Goal: Task Accomplishment & Management: Manage account settings

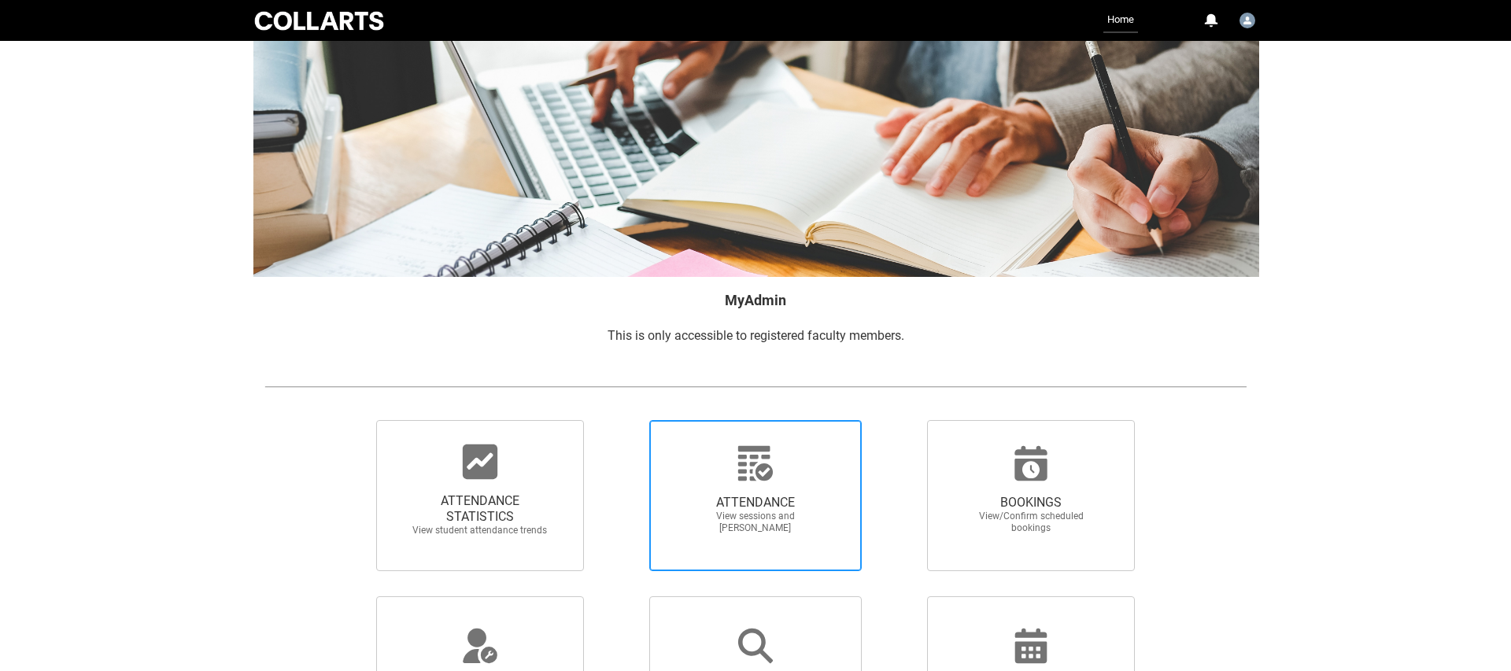
click at [752, 498] on span "ATTENDANCE" at bounding box center [755, 503] width 138 height 16
click at [622, 420] on input "ATTENDANCE View sessions and mark attendance" at bounding box center [622, 419] width 1 height 1
radio input "true"
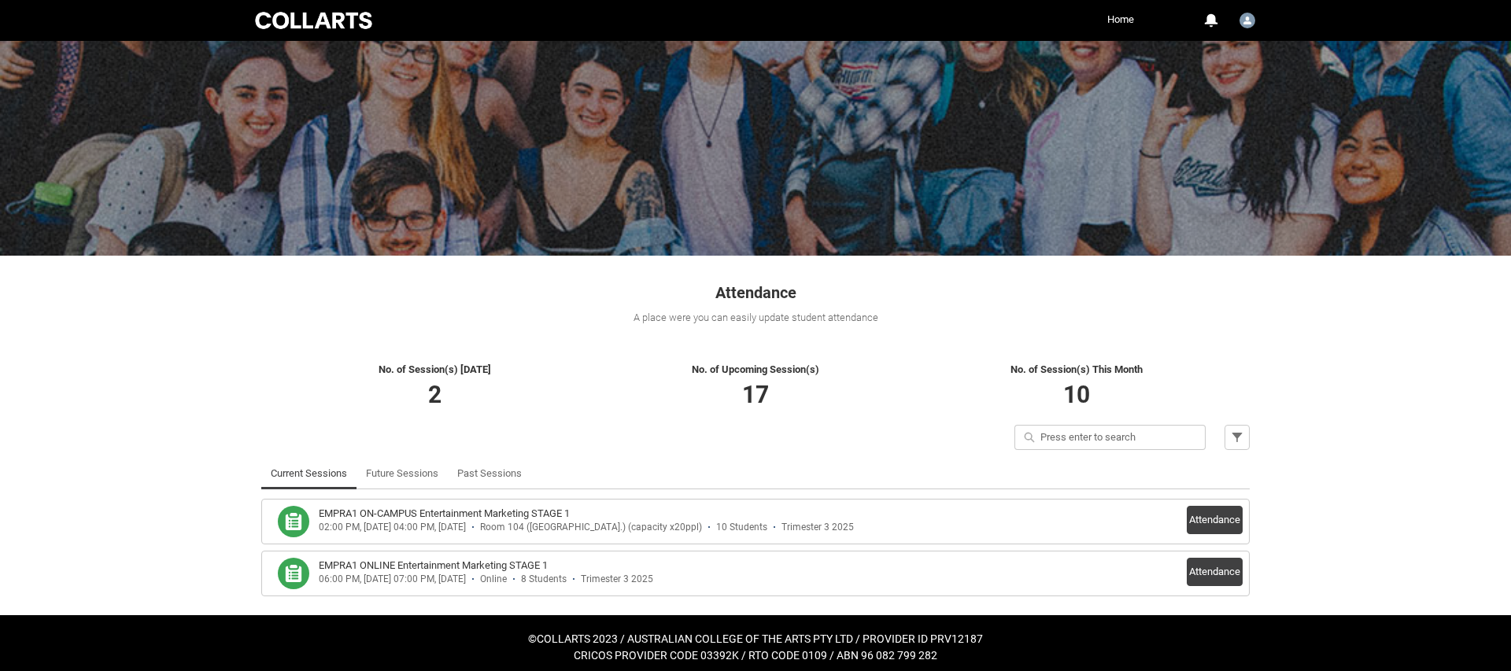
scroll to position [46, 0]
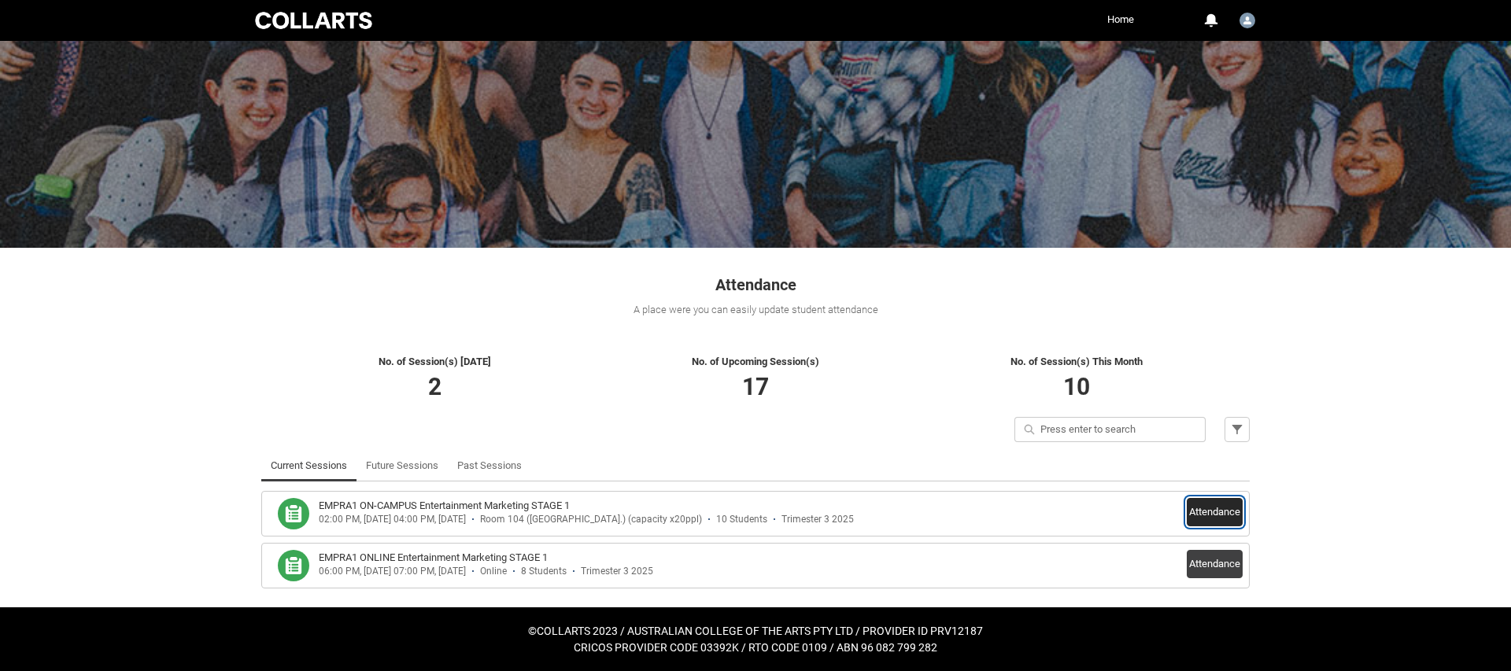
click at [1219, 509] on button "Attendance" at bounding box center [1215, 512] width 56 height 28
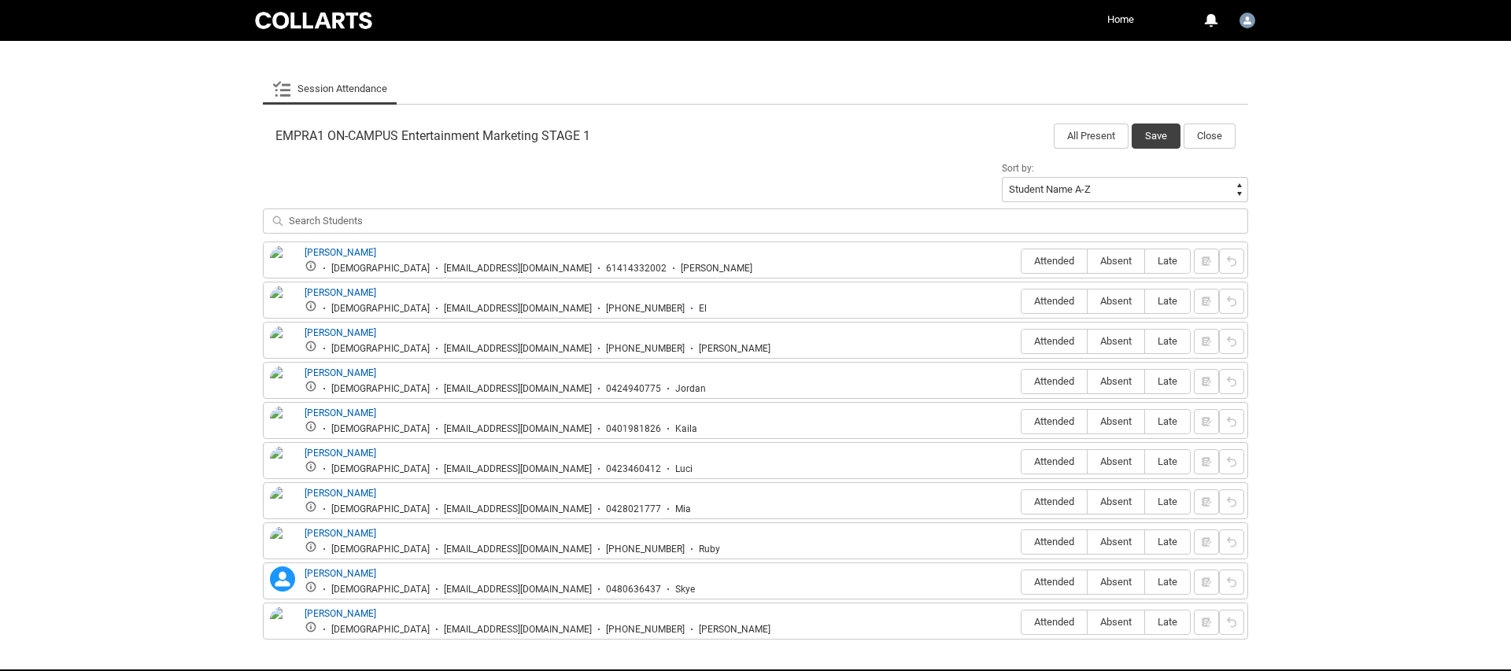
scroll to position [504, 0]
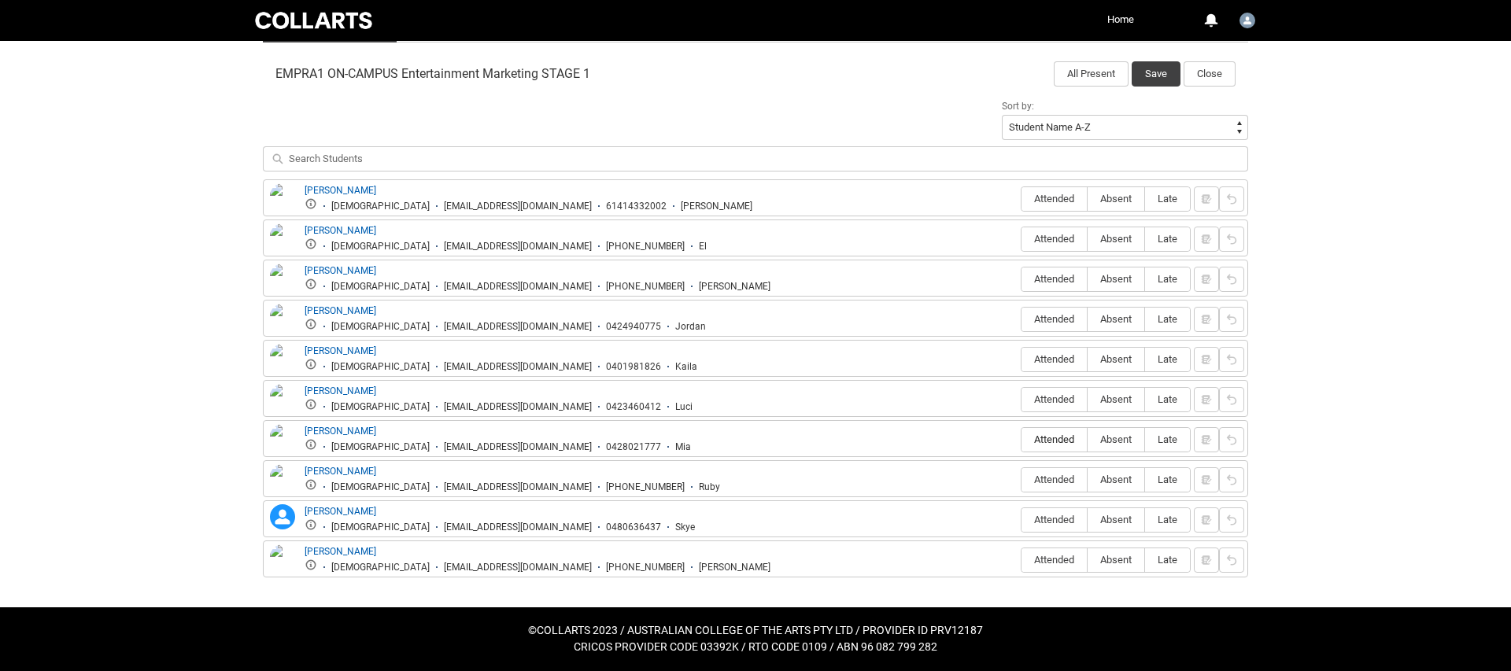
click at [1041, 437] on span "Attended" at bounding box center [1053, 440] width 65 height 12
click at [1021, 439] on input "Attended" at bounding box center [1021, 439] width 1 height 1
type lightning-radio-group "Attended"
radio input "true"
click at [1041, 275] on span "Attended" at bounding box center [1053, 279] width 65 height 12
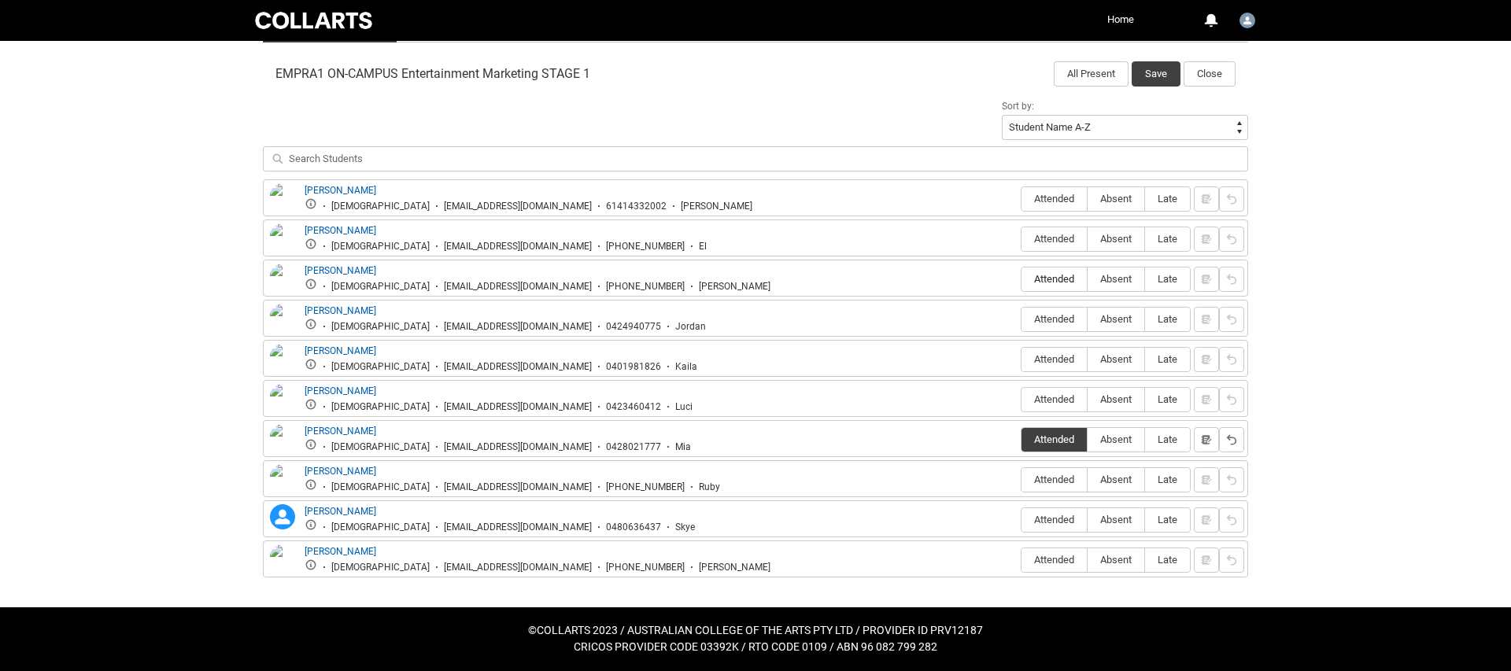
click at [1021, 279] on input "Attended" at bounding box center [1021, 279] width 1 height 1
type lightning-radio-group "Attended"
radio input "true"
click at [1034, 315] on span "Attended" at bounding box center [1053, 319] width 65 height 12
click at [1021, 319] on input "Attended" at bounding box center [1021, 319] width 1 height 1
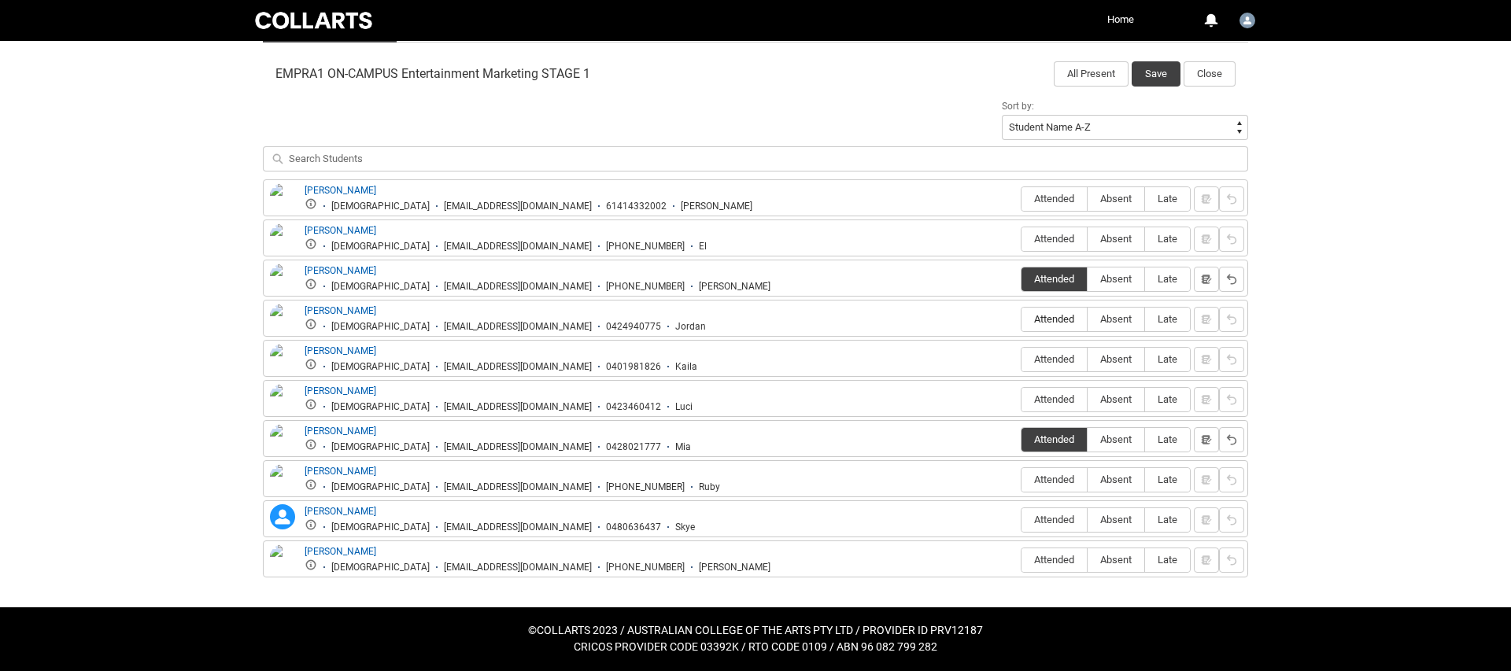
type lightning-radio-group "Attended"
radio input "true"
click at [1032, 355] on span "Attended" at bounding box center [1053, 359] width 65 height 12
click at [1021, 359] on input "Attended" at bounding box center [1021, 359] width 1 height 1
type lightning-radio-group "Attended"
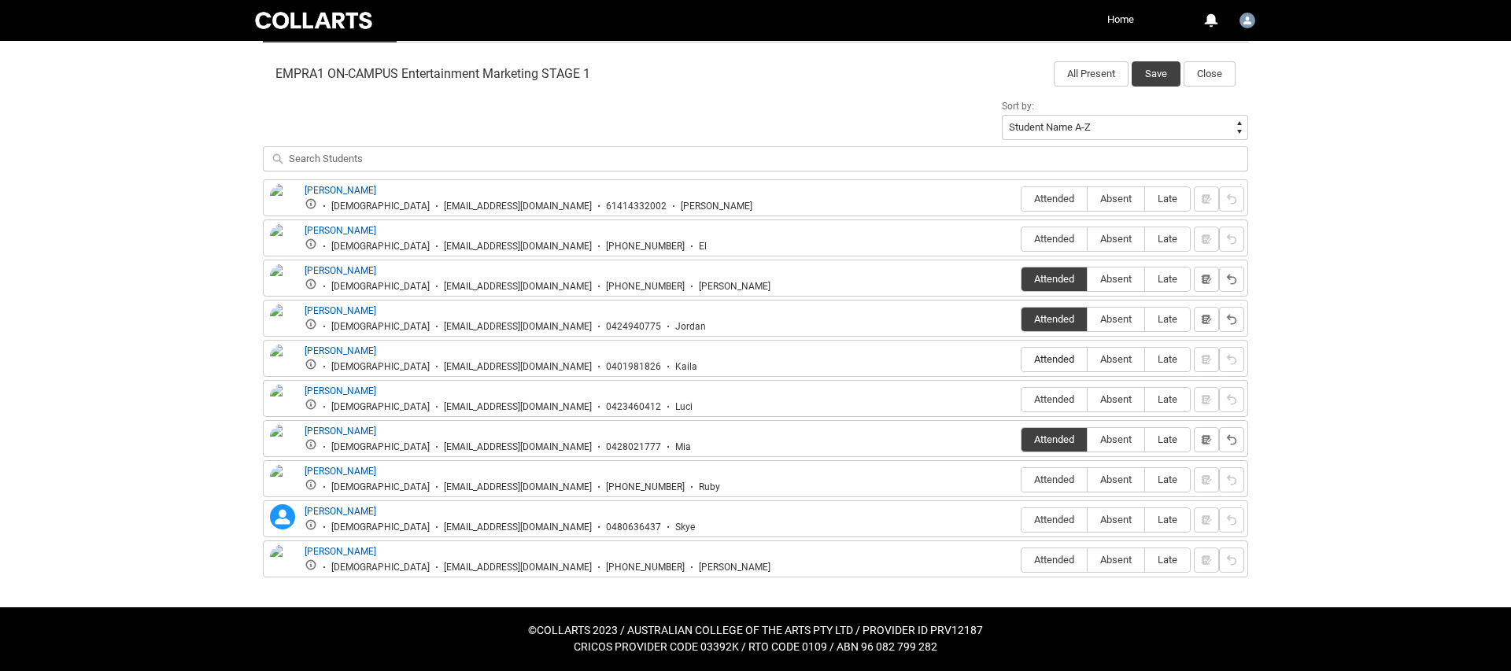
radio input "true"
click at [1037, 239] on span "Attended" at bounding box center [1053, 239] width 65 height 12
click at [1021, 239] on input "Attended" at bounding box center [1021, 238] width 1 height 1
type lightning-radio-group "Attended"
radio input "true"
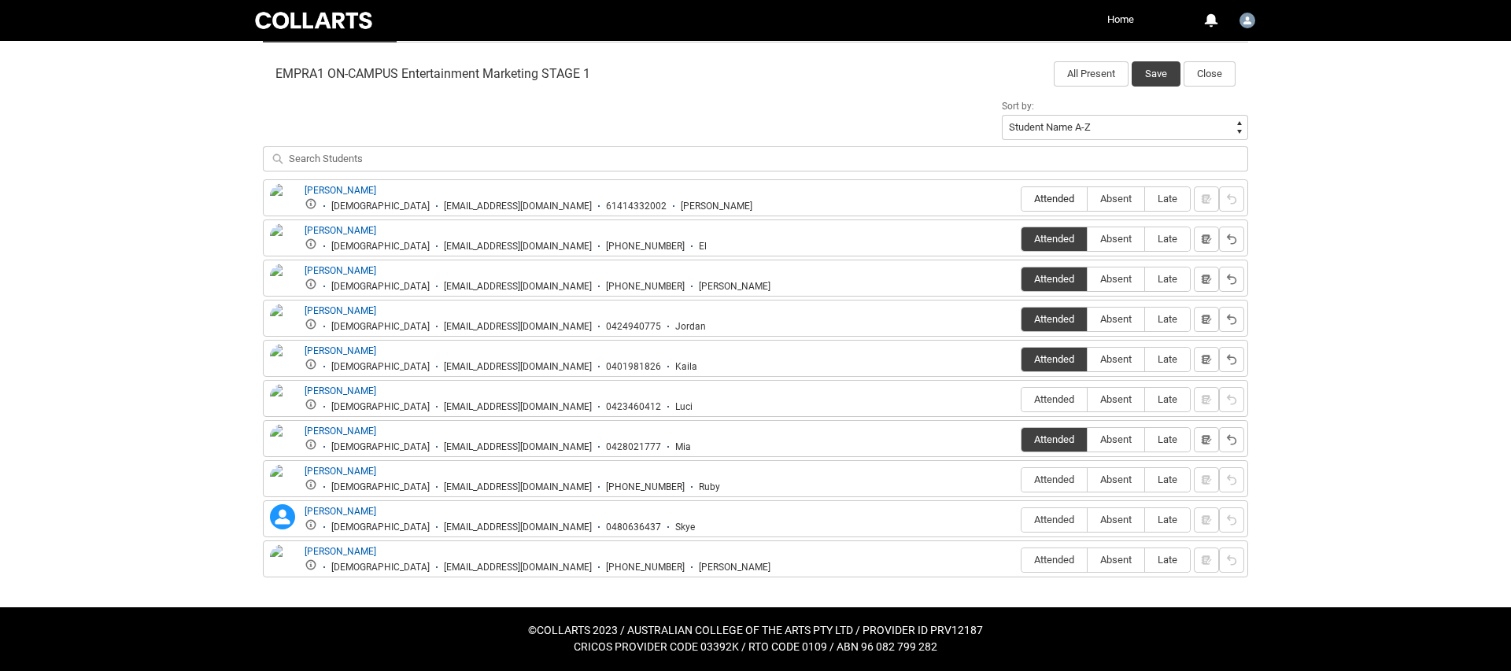
click at [1045, 197] on span "Attended" at bounding box center [1053, 199] width 65 height 12
click at [1021, 198] on input "Attended" at bounding box center [1021, 198] width 1 height 1
type lightning-radio-group "Attended"
radio input "true"
click at [1045, 561] on span "Attended" at bounding box center [1053, 560] width 65 height 12
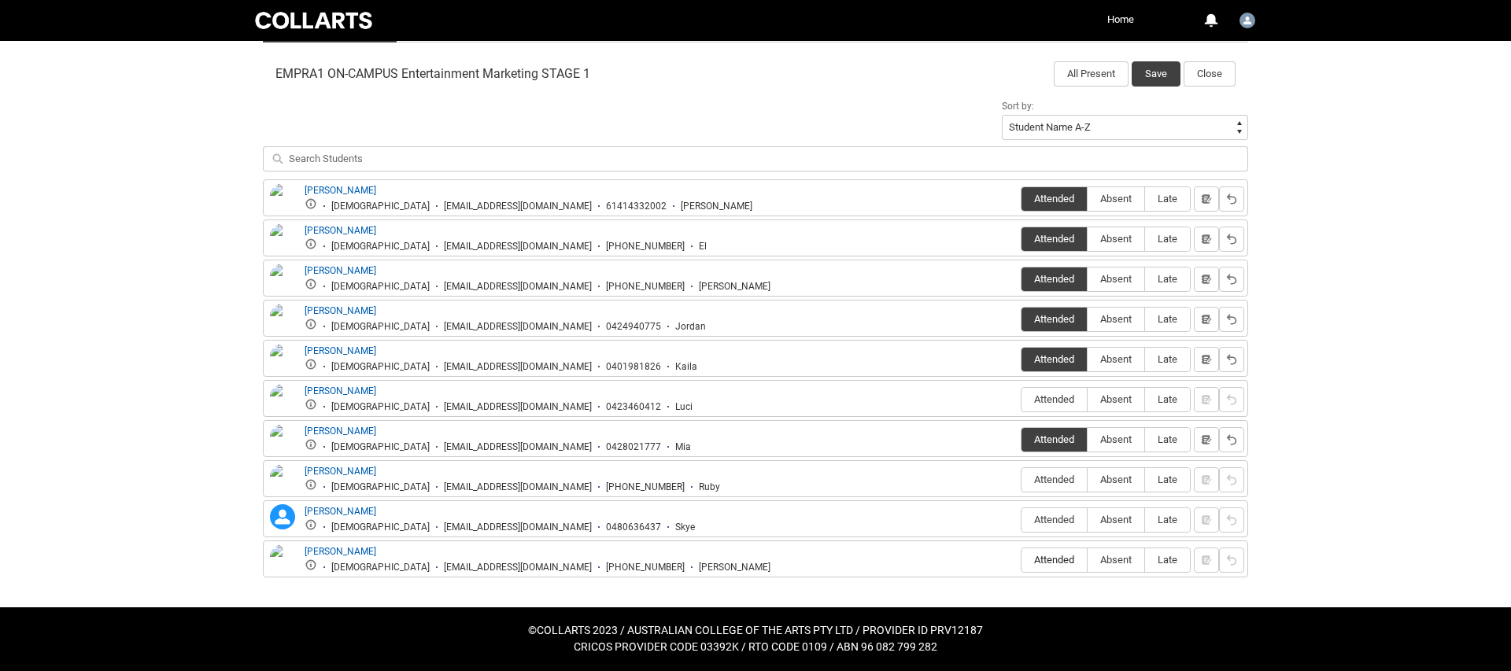
click at [1021, 560] on input "Attended" at bounding box center [1021, 559] width 1 height 1
type lightning-radio-group "Attended"
radio input "true"
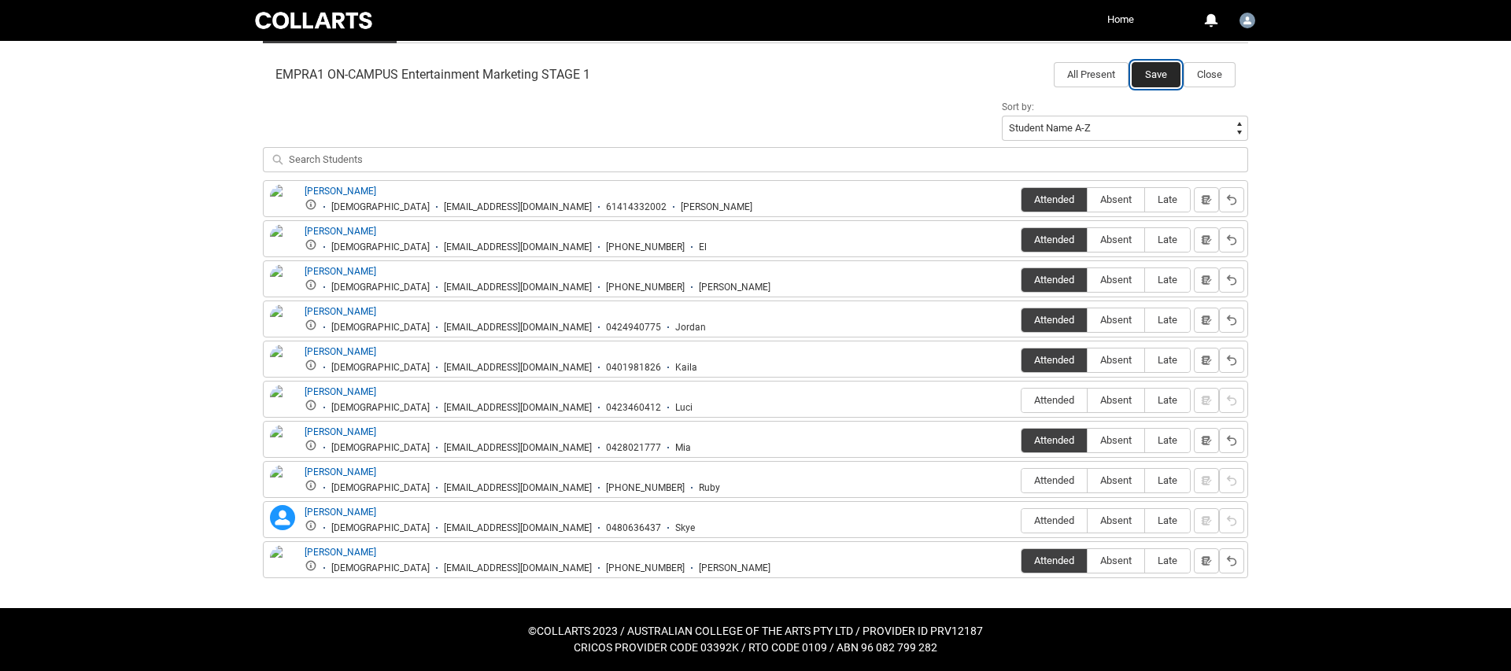
click at [1154, 83] on button "Save" at bounding box center [1156, 74] width 49 height 25
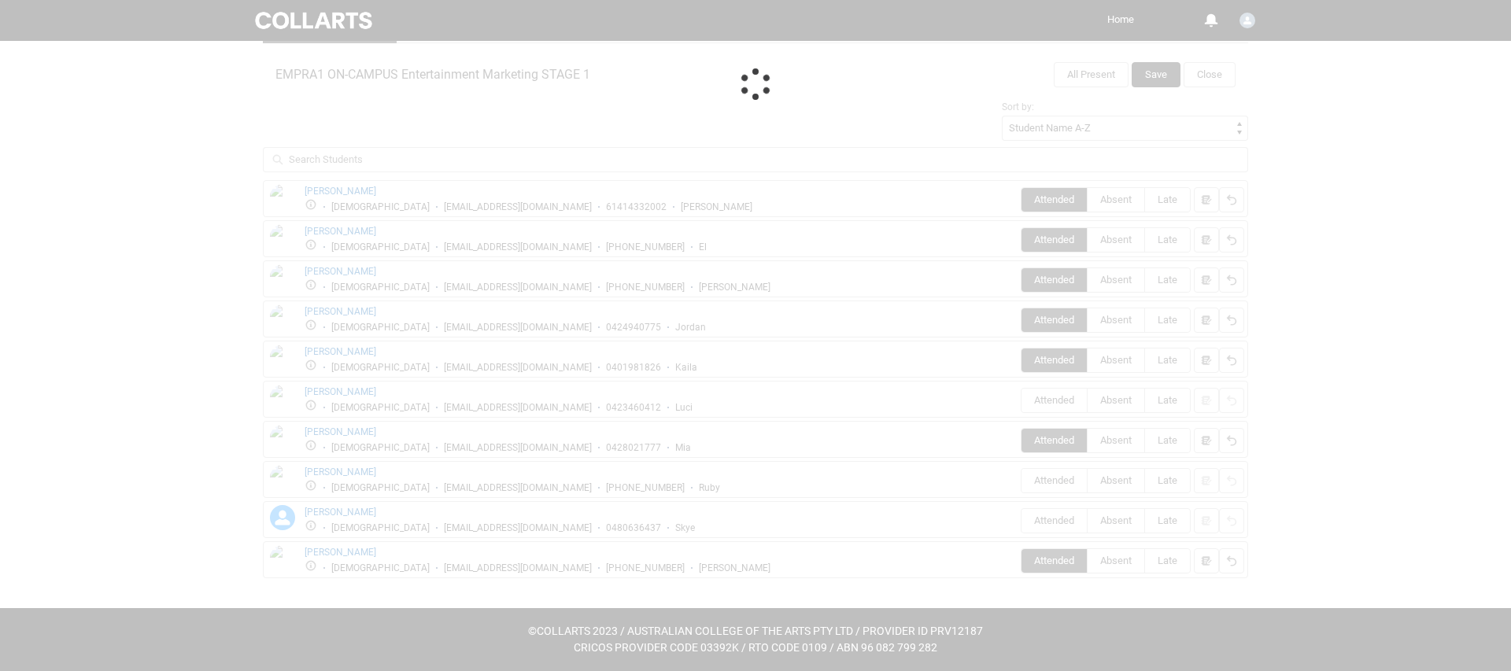
scroll to position [46, 0]
